Goal: Task Accomplishment & Management: Manage account settings

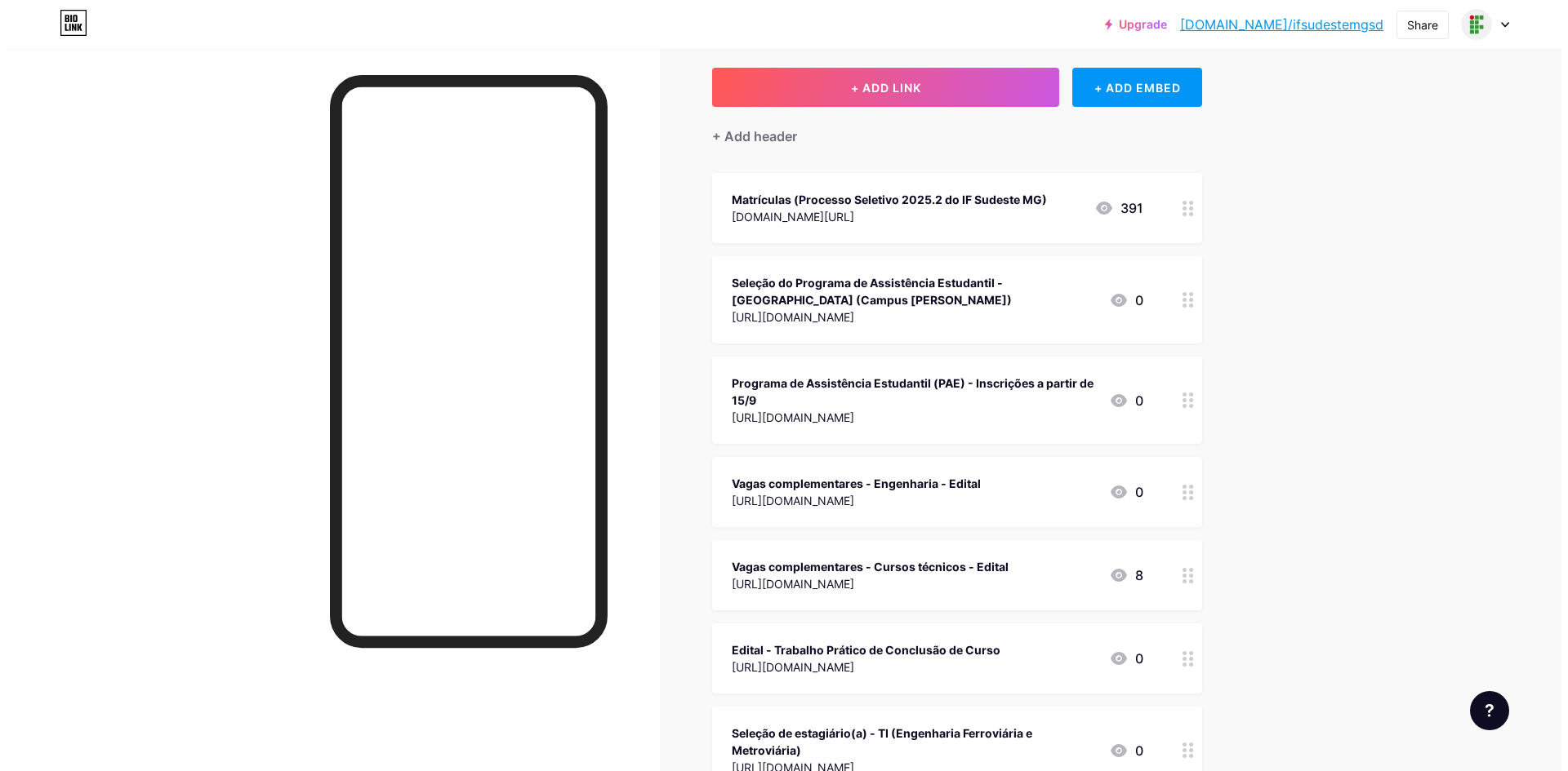
scroll to position [163, 0]
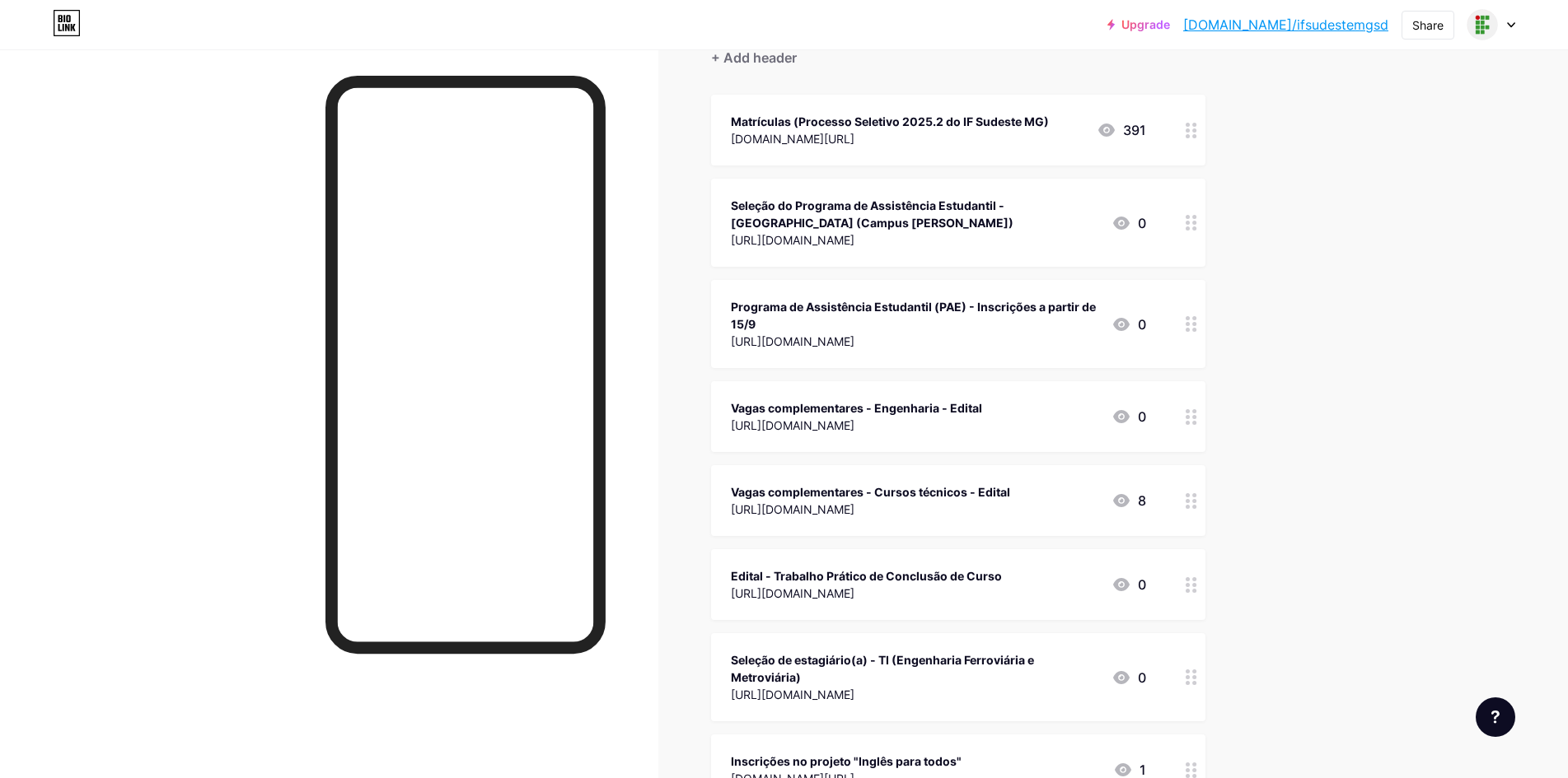
click at [1180, 422] on div "Vagas complementares - Engenharia - Edital [URL][DOMAIN_NAME] 0" at bounding box center [957, 416] width 494 height 71
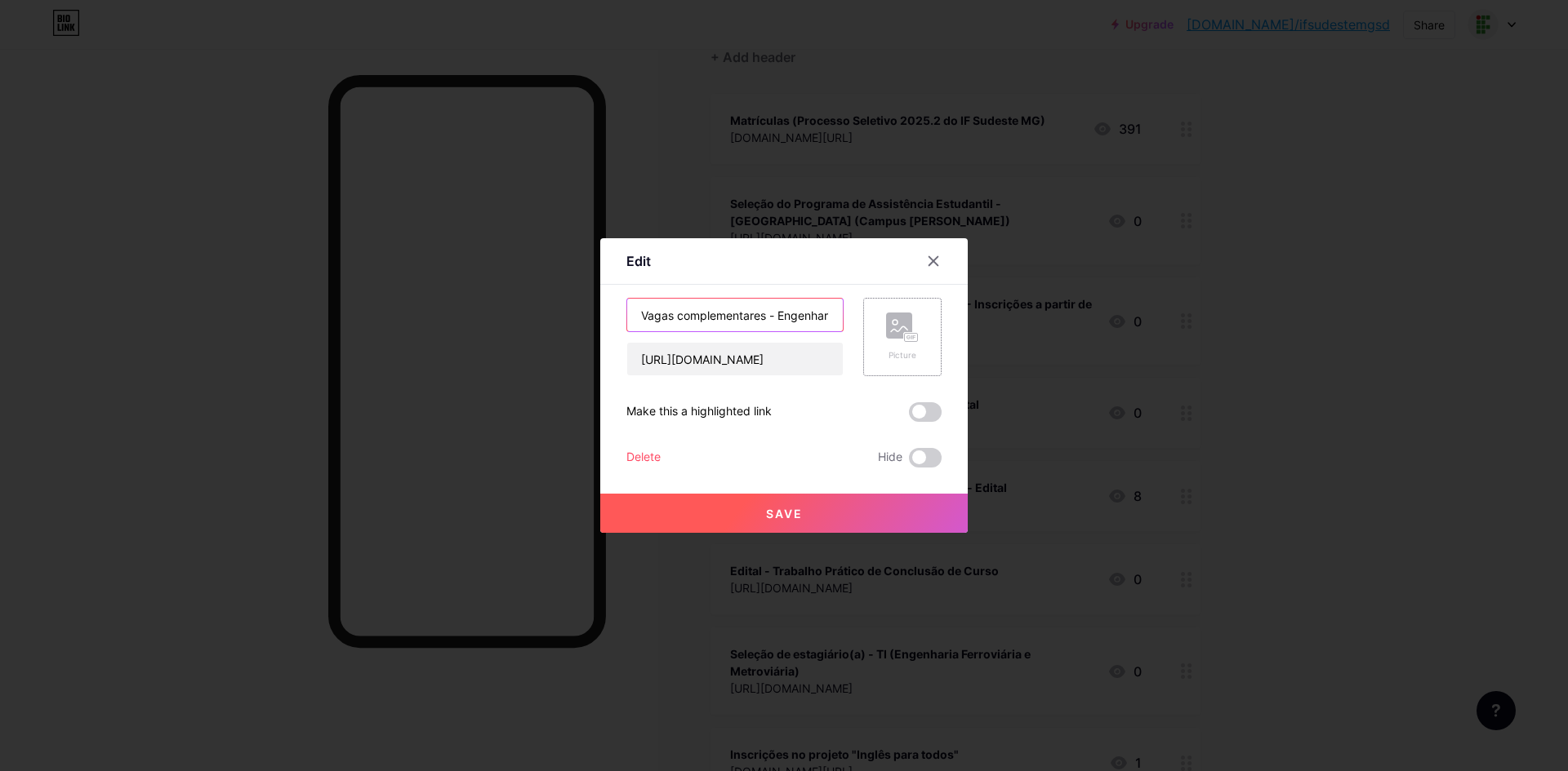
scroll to position [0, 52]
drag, startPoint x: 784, startPoint y: 314, endPoint x: 880, endPoint y: 326, distance: 96.7
click at [881, 326] on div "Vagas complementares - Engenharia - Edital [URL][DOMAIN_NAME] Picture" at bounding box center [784, 337] width 315 height 78
click at [822, 310] on input "Vagas complementares - Engenharia - Edital" at bounding box center [734, 315] width 216 height 33
click at [831, 310] on input "Vagas complementares - Engenharia - Edital" at bounding box center [734, 315] width 216 height 33
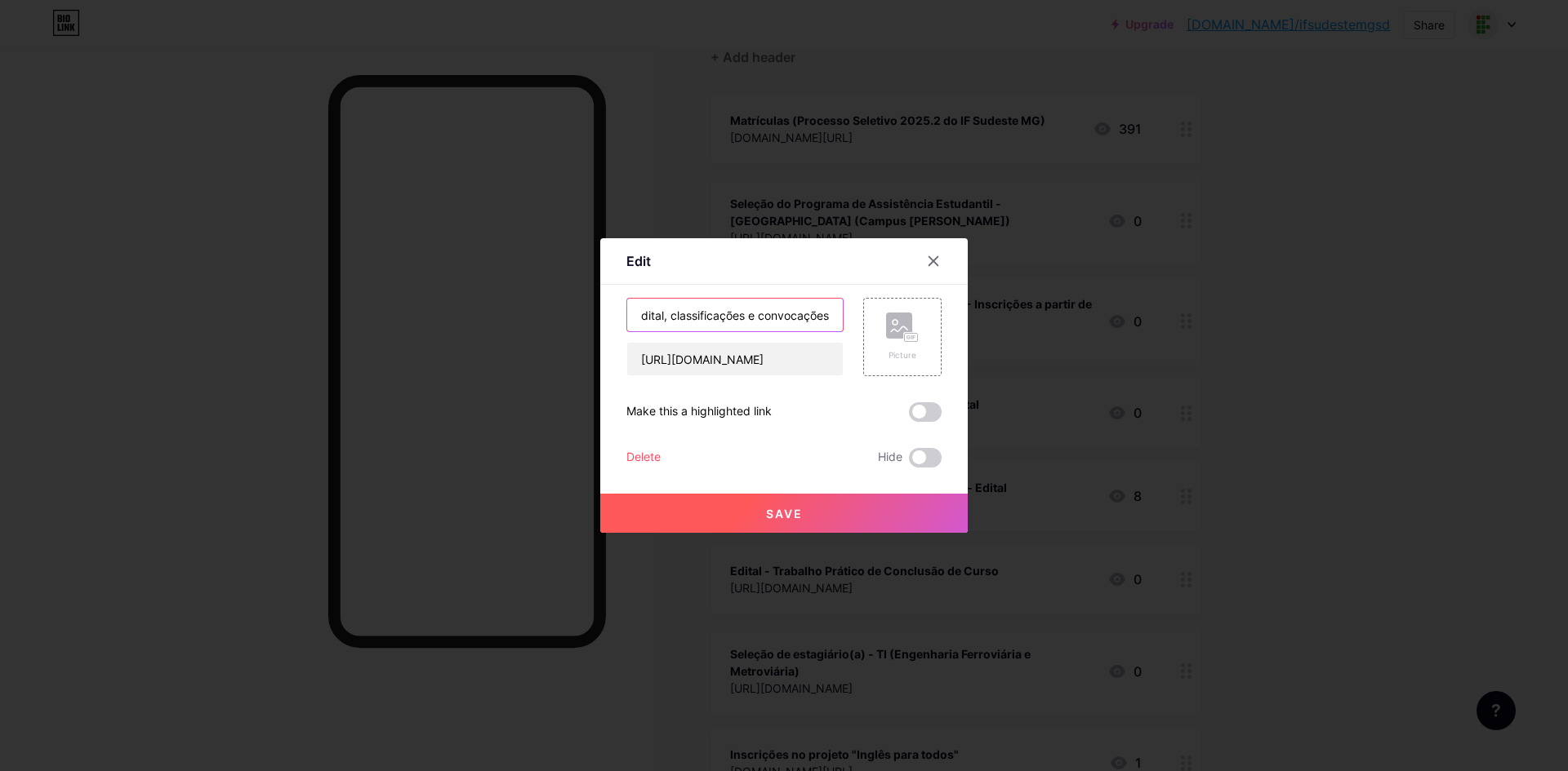
scroll to position [0, 219]
drag, startPoint x: 832, startPoint y: 311, endPoint x: 668, endPoint y: 315, distance: 164.0
click at [668, 315] on input "Vagas complementares - Engenharia - Edital, classificações e convocações" at bounding box center [734, 315] width 216 height 33
drag, startPoint x: 661, startPoint y: 316, endPoint x: 843, endPoint y: 329, distance: 182.5
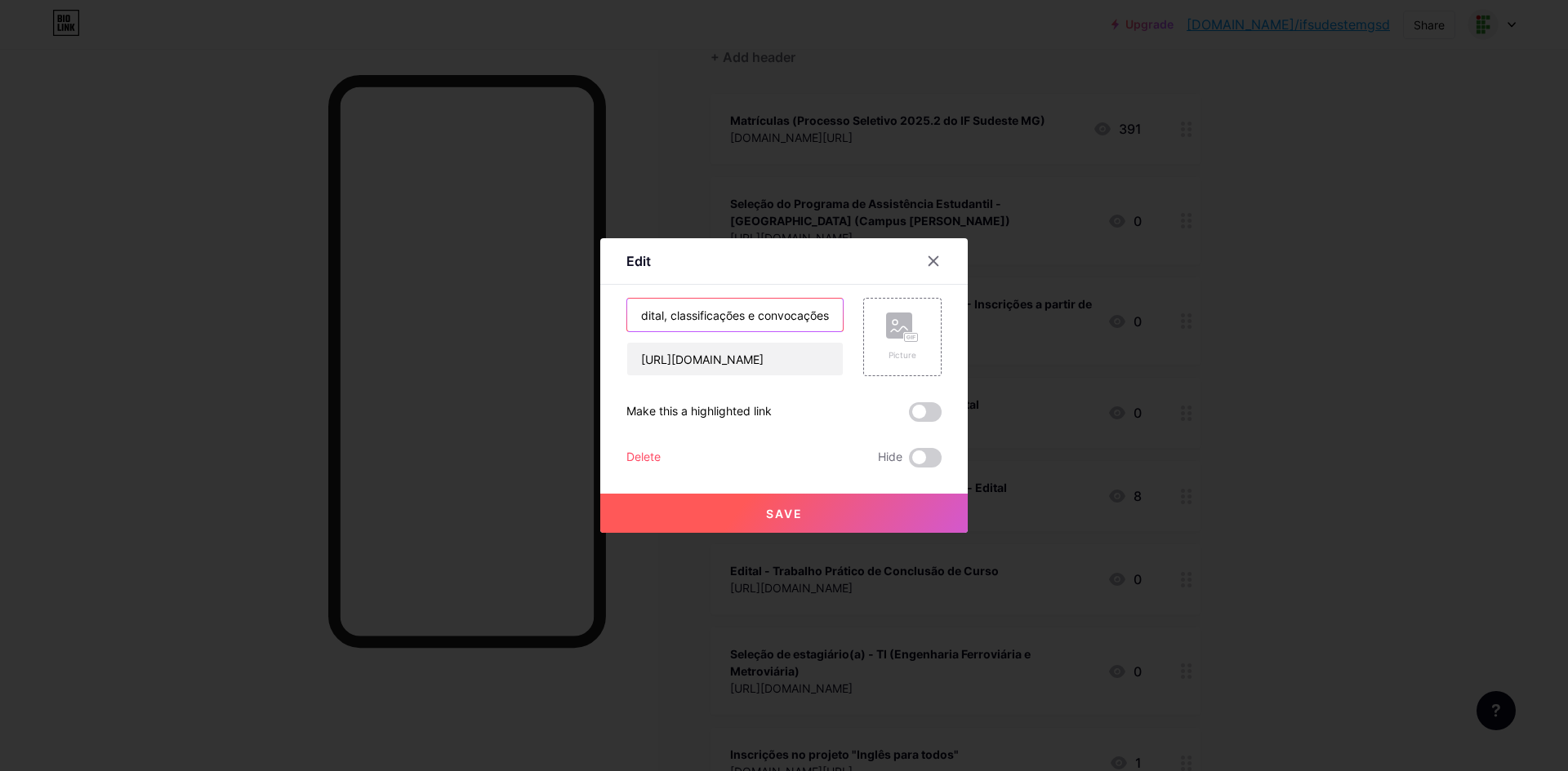
click at [843, 329] on div "Vagas complementares - Engenharia - Edital, classificações e convocações [URL][…" at bounding box center [784, 337] width 315 height 78
type input "Vagas complementares - Engenharia - Edital, classificações e convocações"
click at [780, 519] on span "Save" at bounding box center [784, 513] width 36 height 14
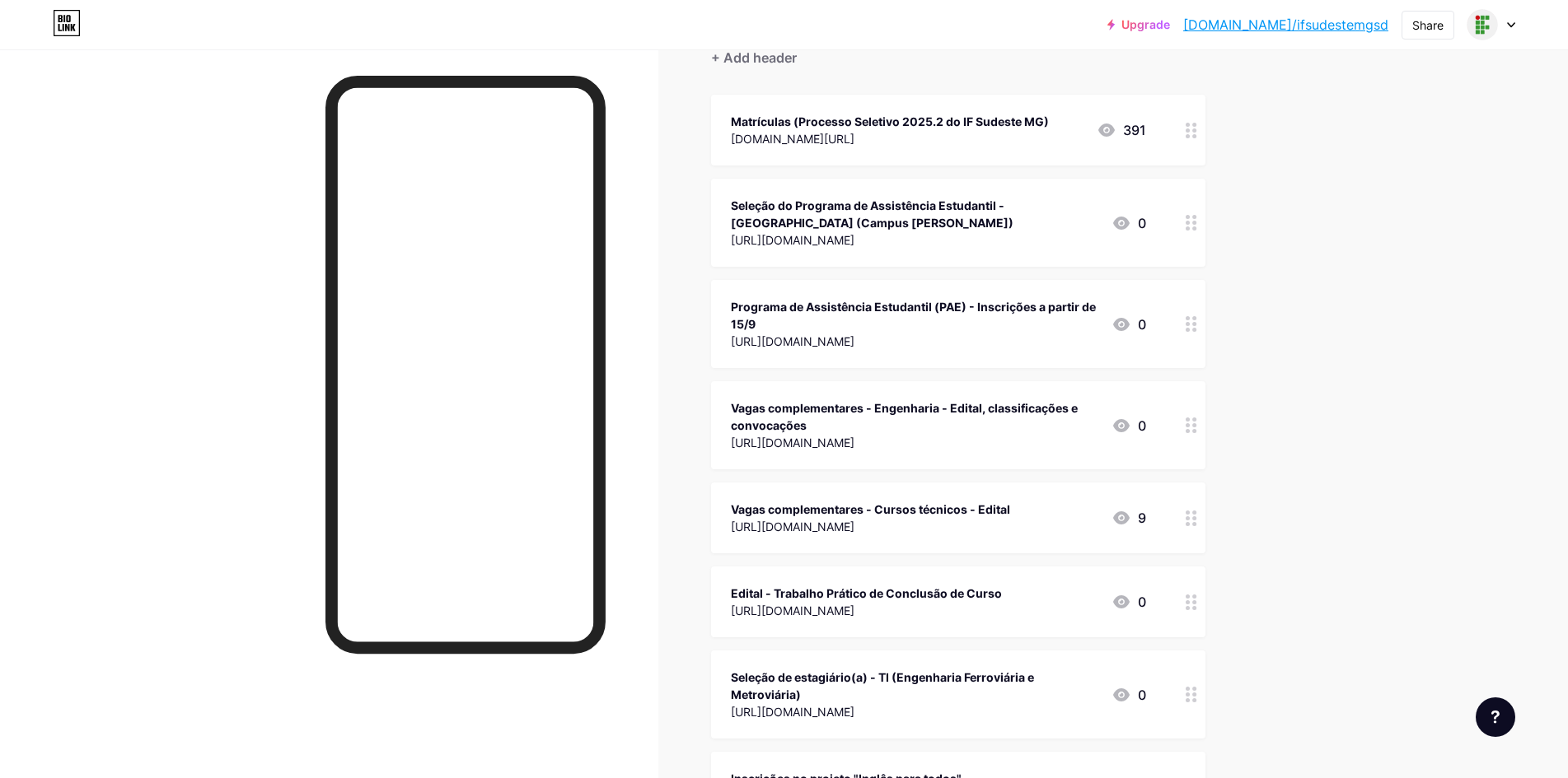
click at [1141, 503] on div "Vagas complementares - Cursos técnicos - Edital [URL][DOMAIN_NAME] 9" at bounding box center [938, 517] width 415 height 37
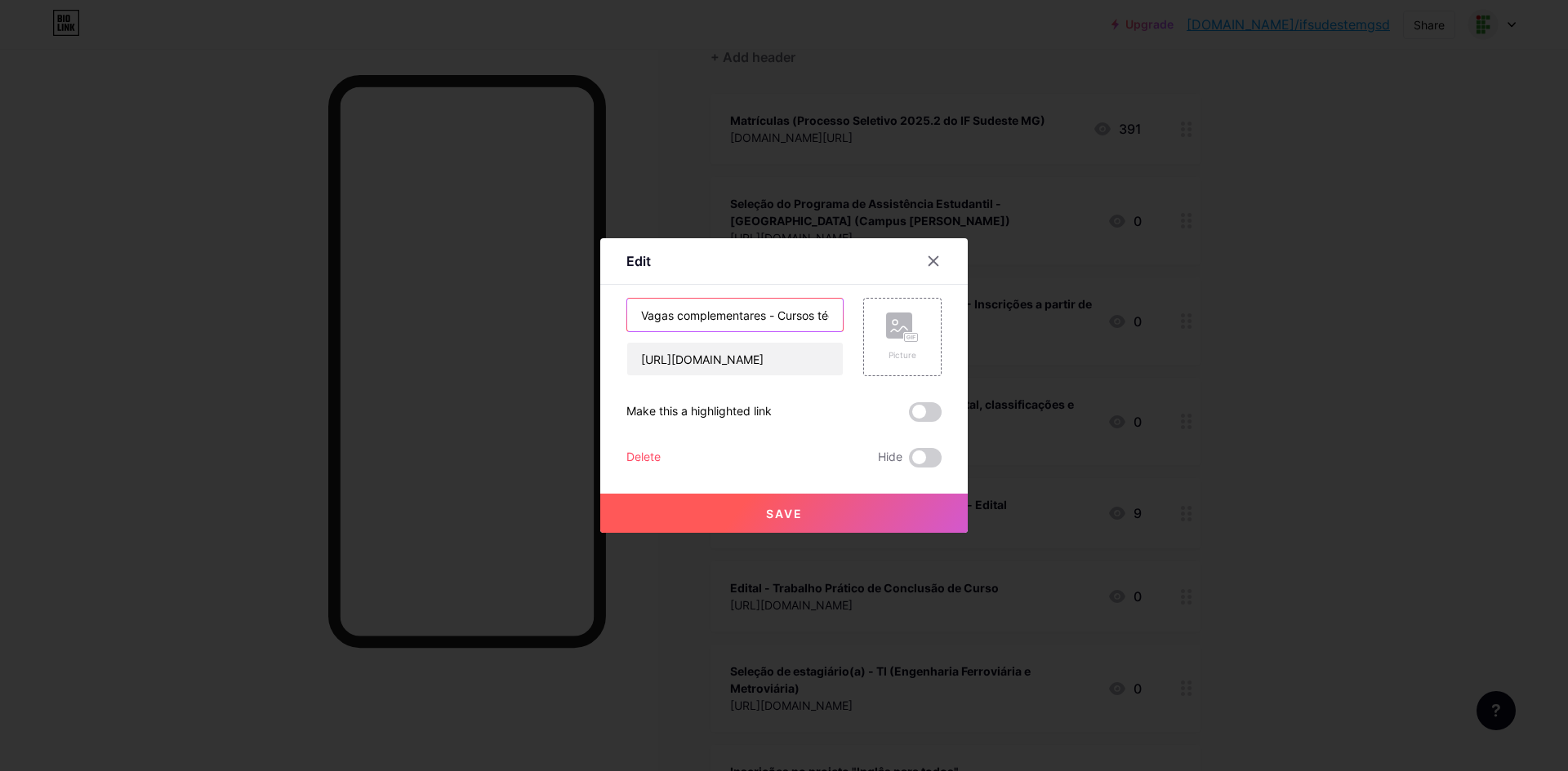
click at [784, 319] on input "Vagas complementares - Cursos técnicos - Edital" at bounding box center [734, 315] width 216 height 33
drag, startPoint x: 746, startPoint y: 313, endPoint x: 997, endPoint y: 323, distance: 251.2
click at [997, 323] on div "Edit Content YouTube Play YouTube video without leaving your page. ADD Vimeo Pl…" at bounding box center [784, 386] width 1568 height 771
click at [800, 319] on input "Vagas complementares - Cursos técnicos - Edital" at bounding box center [734, 315] width 216 height 33
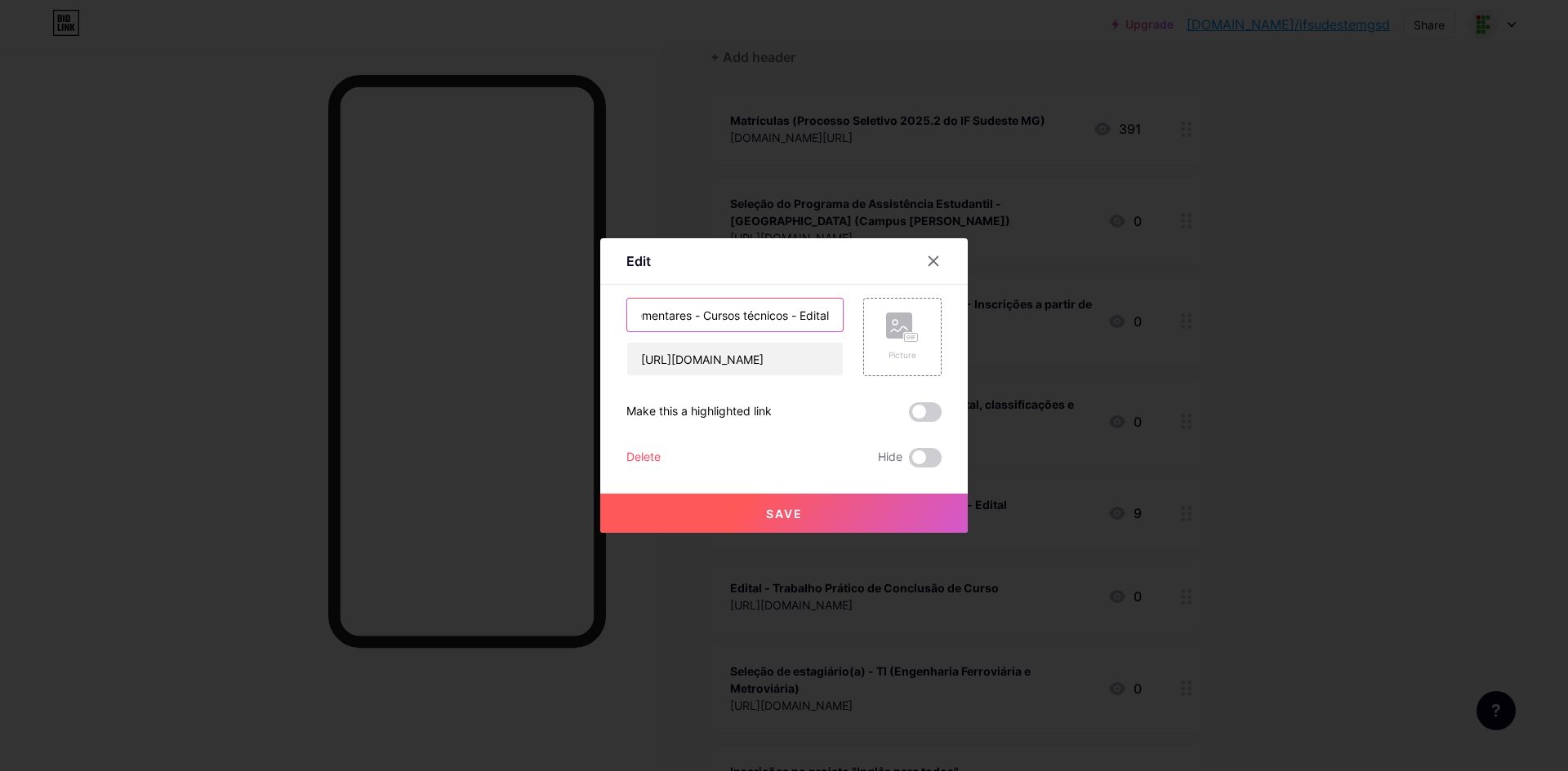
click at [833, 311] on input "Vagas complementares - Cursos técnicos - Edital" at bounding box center [734, 315] width 216 height 33
paste input ", classificações e convocações"
type input "Vagas complementares - Cursos técnicos - Edital, classificações e convocações"
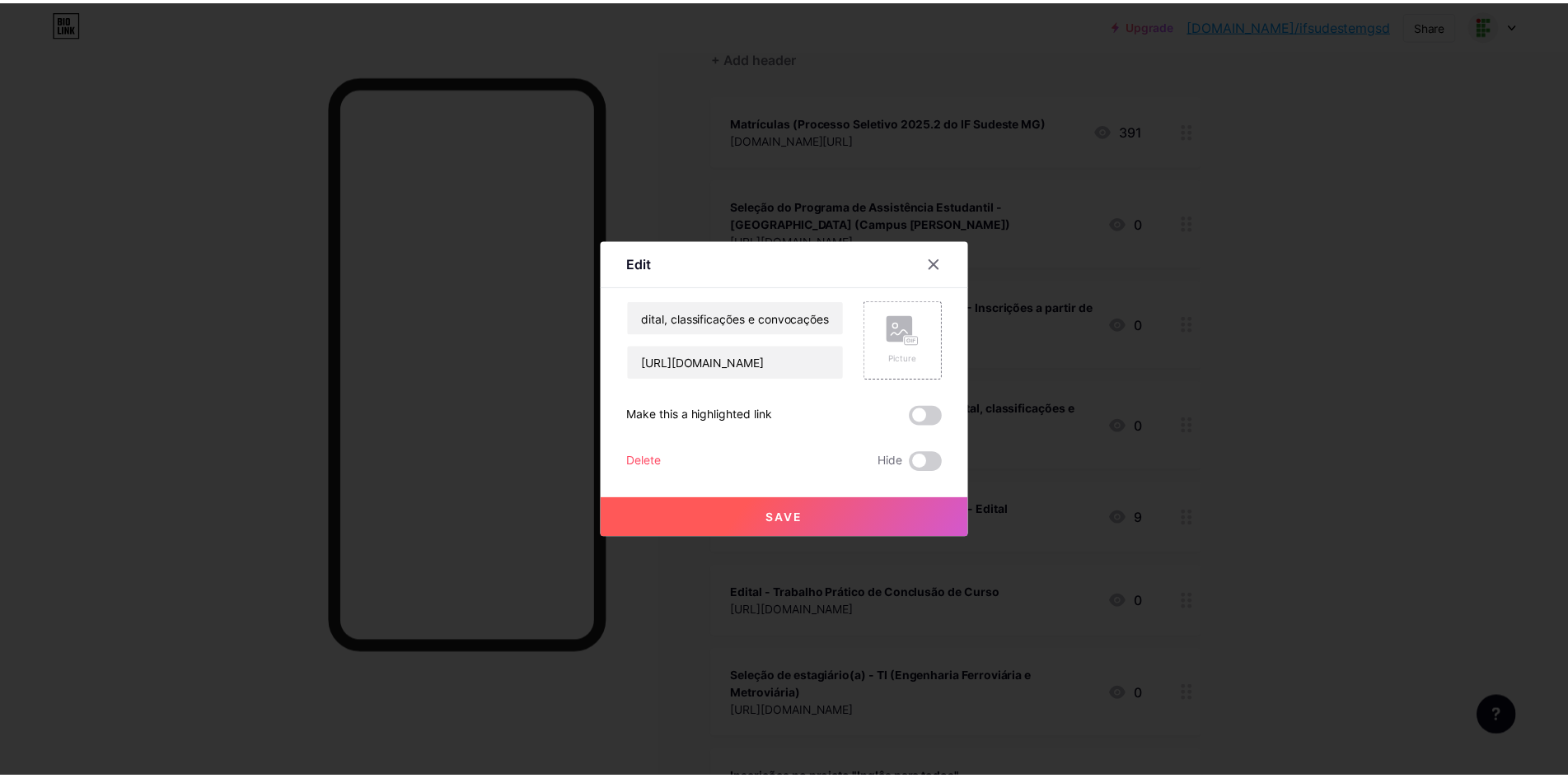
scroll to position [0, 0]
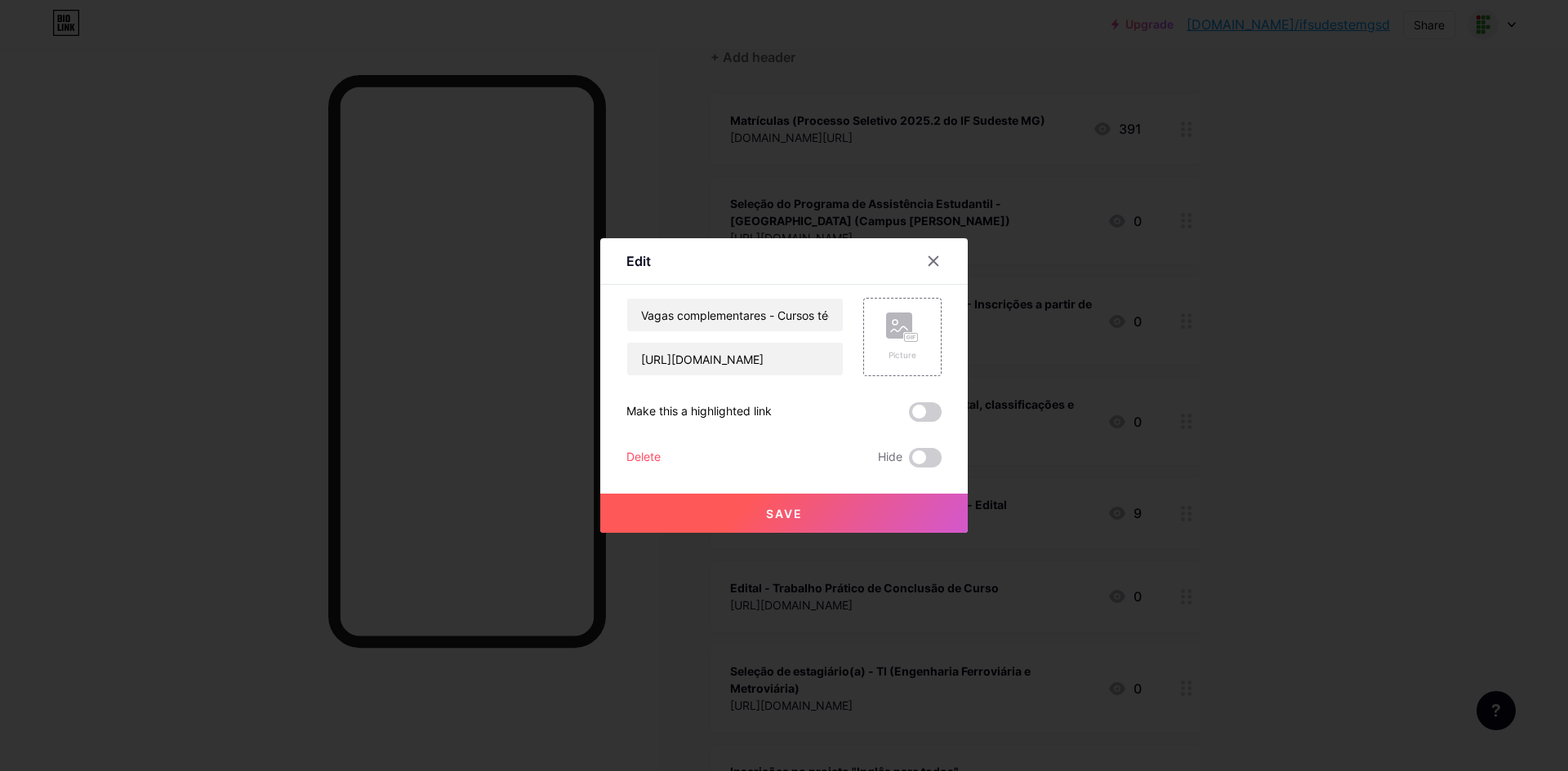
drag, startPoint x: 836, startPoint y: 490, endPoint x: 831, endPoint y: 501, distance: 12.1
click at [831, 501] on div "Save" at bounding box center [784, 500] width 367 height 65
click at [831, 501] on button "Save" at bounding box center [784, 513] width 367 height 39
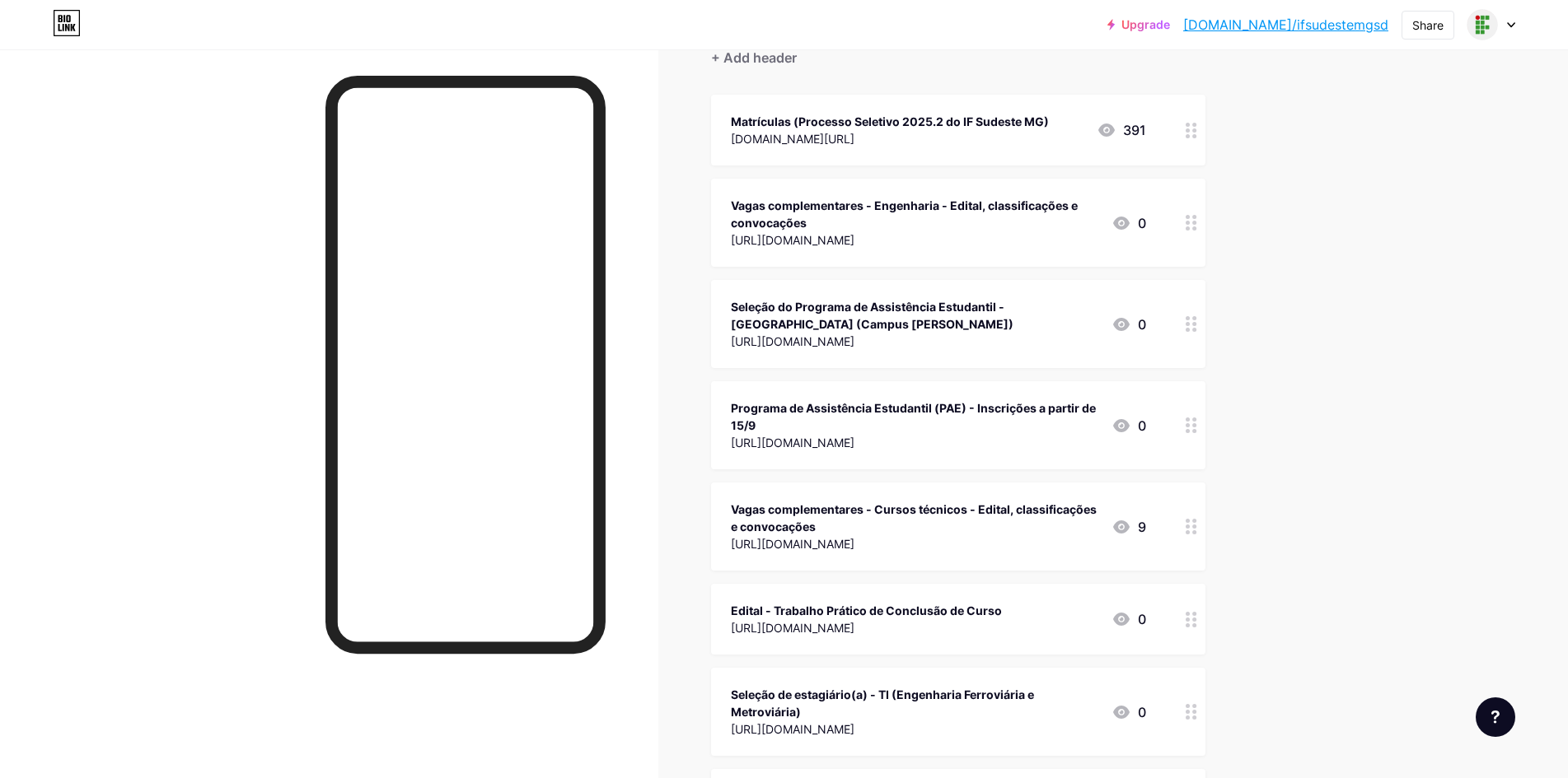
drag, startPoint x: 1158, startPoint y: 536, endPoint x: 1181, endPoint y: 301, distance: 236.1
drag, startPoint x: 1176, startPoint y: 518, endPoint x: 1142, endPoint y: 291, distance: 229.5
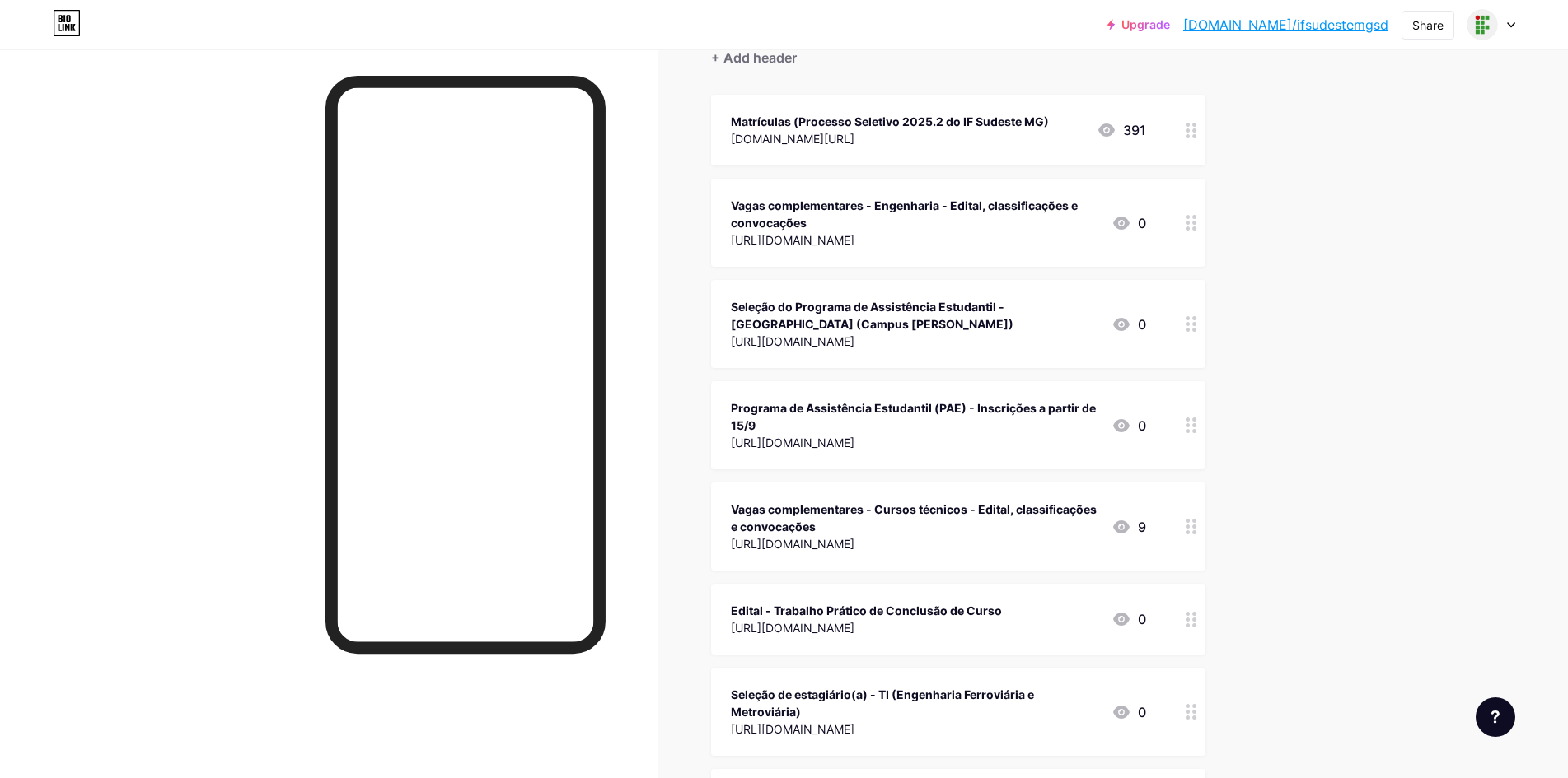
drag, startPoint x: 724, startPoint y: 500, endPoint x: 836, endPoint y: 429, distance: 132.6
